Goal: Information Seeking & Learning: Learn about a topic

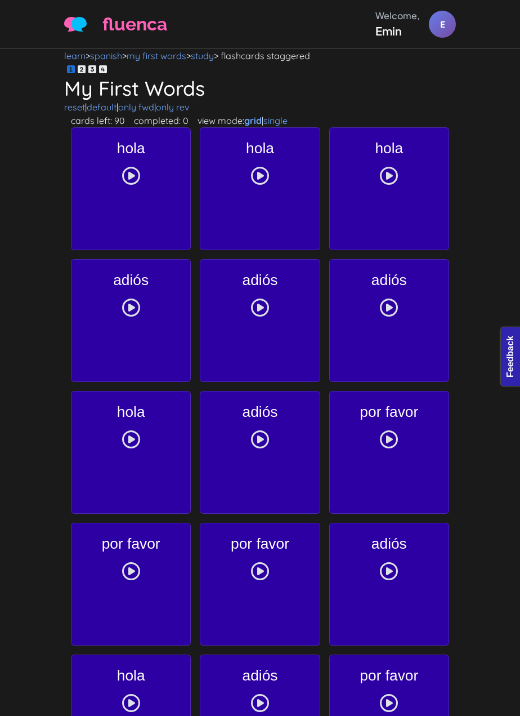
click at [473, 216] on body "fluenca Welcome, Emin E Help Account" at bounding box center [260, 358] width 520 height 716
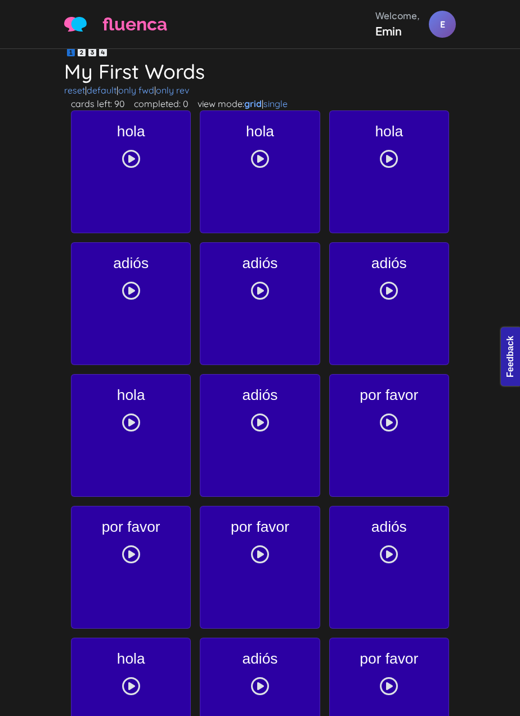
scroll to position [23, 0]
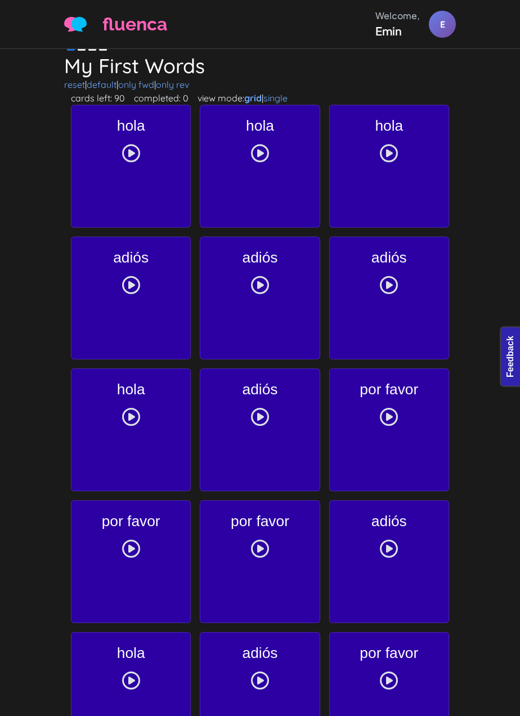
click at [491, 217] on body "fluenca Welcome, Emin E Help Account" at bounding box center [260, 335] width 520 height 716
click at [481, 118] on body "fluenca Welcome, Emin E Help Account" at bounding box center [260, 335] width 520 height 716
click at [475, 130] on body "fluenca Welcome, Emin E Help Account" at bounding box center [260, 335] width 520 height 716
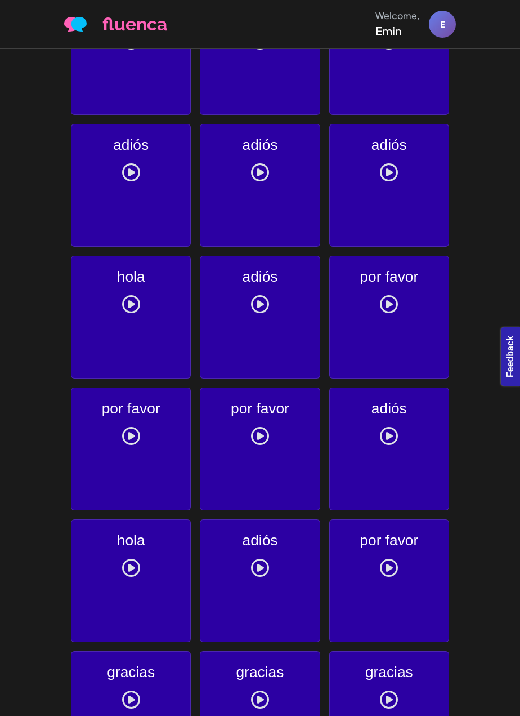
click at [478, 128] on body "fluenca Welcome, Emin E Help Account" at bounding box center [260, 223] width 520 height 716
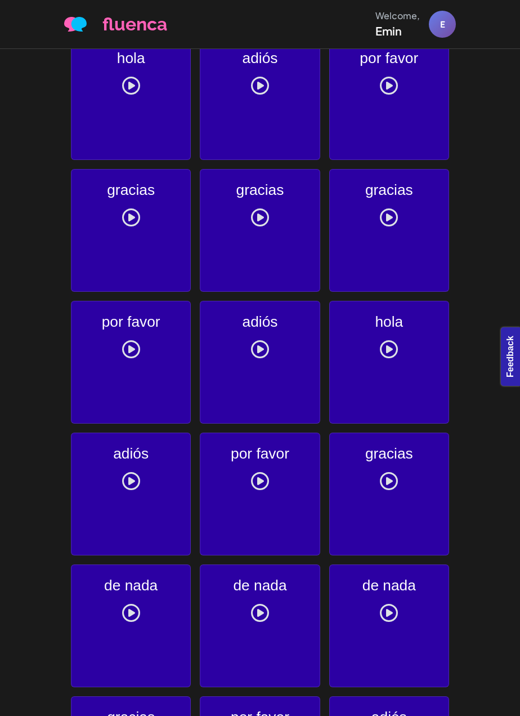
scroll to position [619, 0]
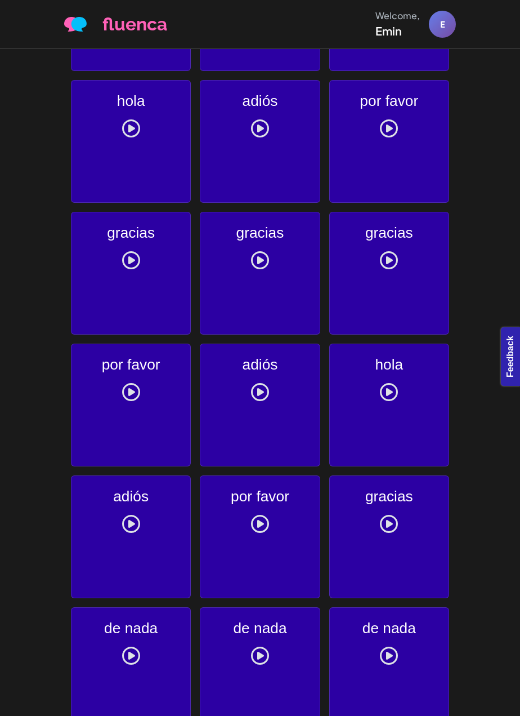
scroll to position [552, 0]
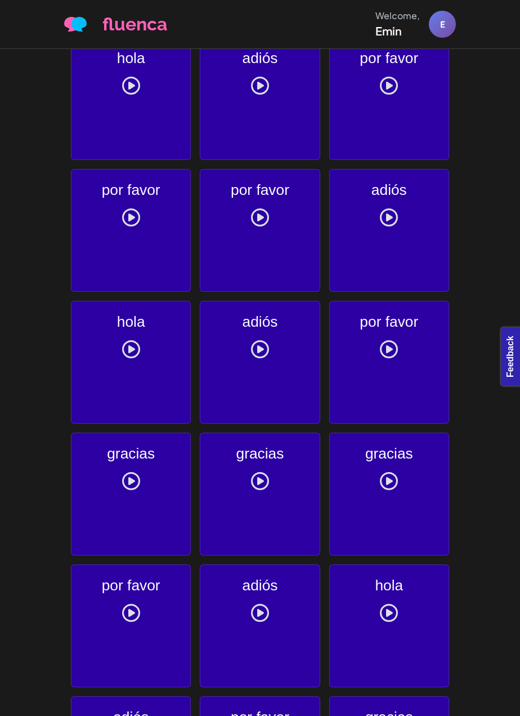
scroll to position [0, 0]
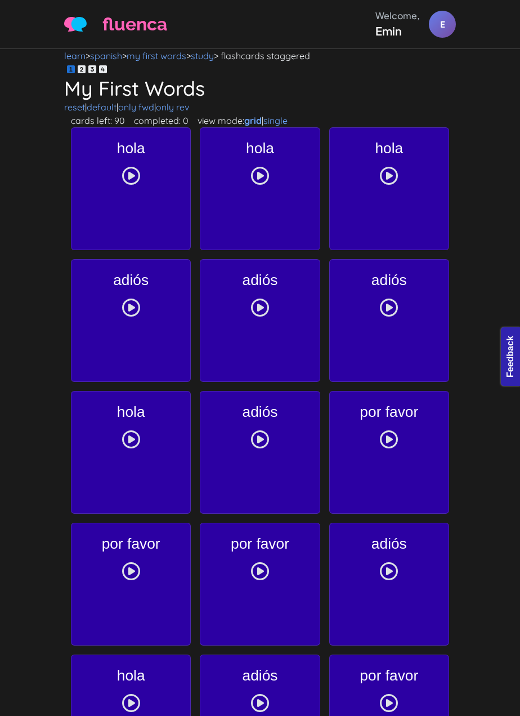
click at [487, 203] on body "fluenca Welcome, Emin E Help Account" at bounding box center [260, 358] width 520 height 716
click at [484, 241] on body "fluenca Welcome, Emin E Help Account" at bounding box center [260, 358] width 520 height 716
